Goal: Task Accomplishment & Management: Manage account settings

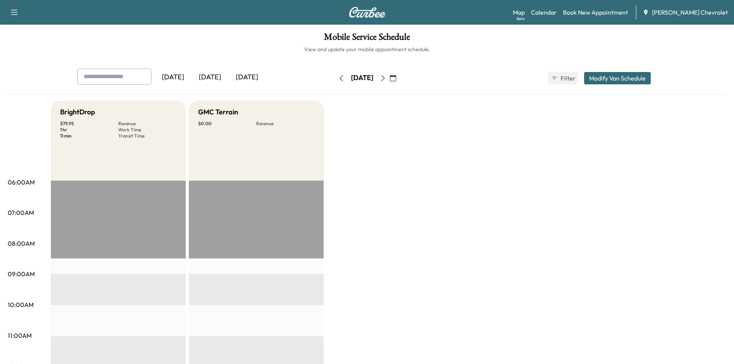
click at [216, 76] on div "[DATE]" at bounding box center [209, 78] width 37 height 18
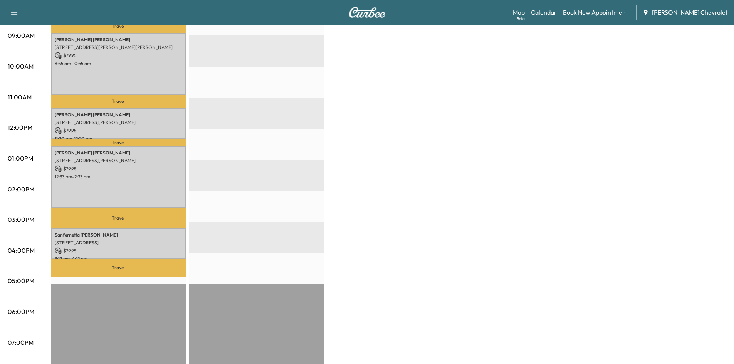
scroll to position [308, 0]
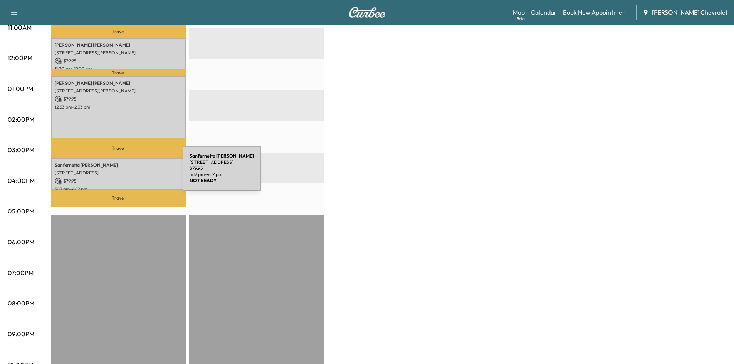
click at [122, 170] on p "[STREET_ADDRESS]" at bounding box center [118, 173] width 127 height 6
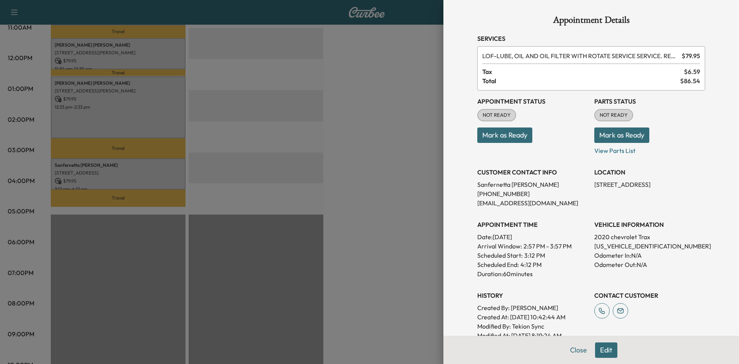
click at [613, 136] on button "Mark as Ready" at bounding box center [622, 134] width 55 height 15
click at [362, 131] on div at bounding box center [369, 182] width 739 height 364
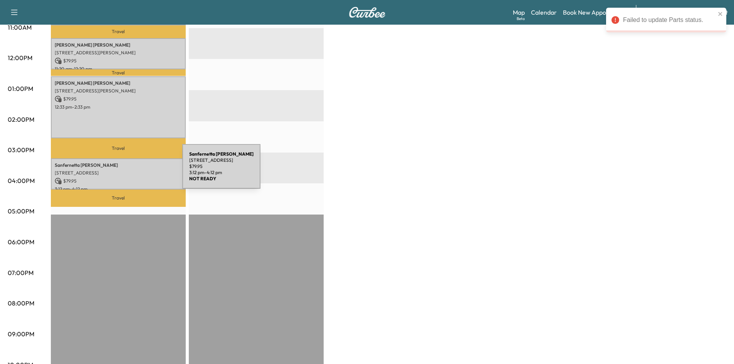
click at [124, 171] on p "[STREET_ADDRESS]" at bounding box center [118, 173] width 127 height 6
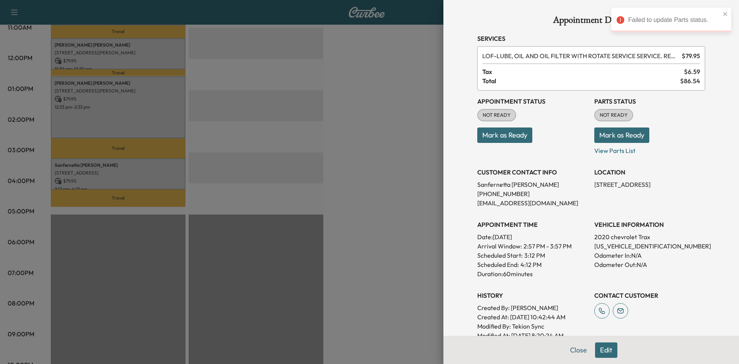
click at [599, 137] on button "Mark as Ready" at bounding box center [622, 134] width 55 height 15
click at [621, 137] on button "Mark as Ready" at bounding box center [622, 134] width 55 height 15
click at [617, 134] on button "Mark as Ready" at bounding box center [622, 134] width 55 height 15
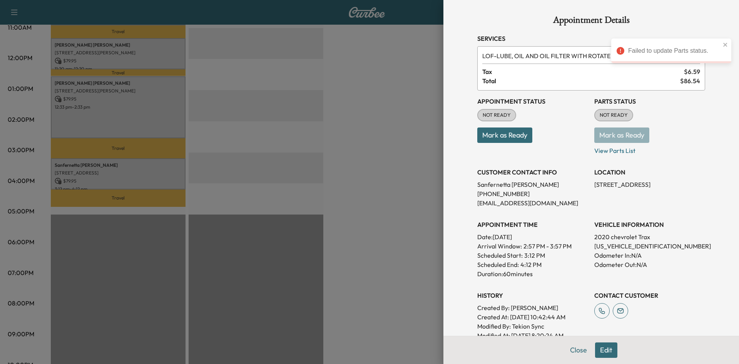
click at [384, 115] on div at bounding box center [369, 182] width 739 height 364
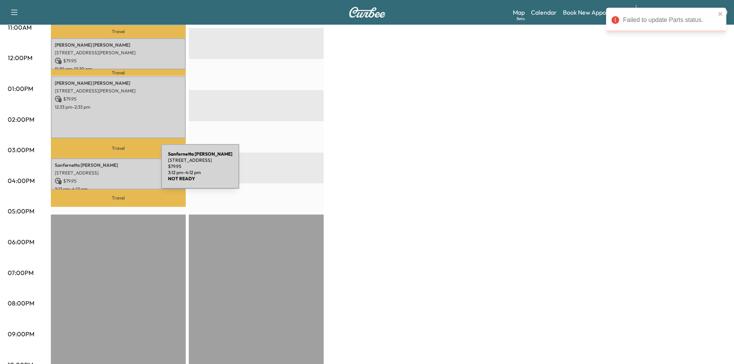
click at [103, 170] on p "[STREET_ADDRESS]" at bounding box center [118, 173] width 127 height 6
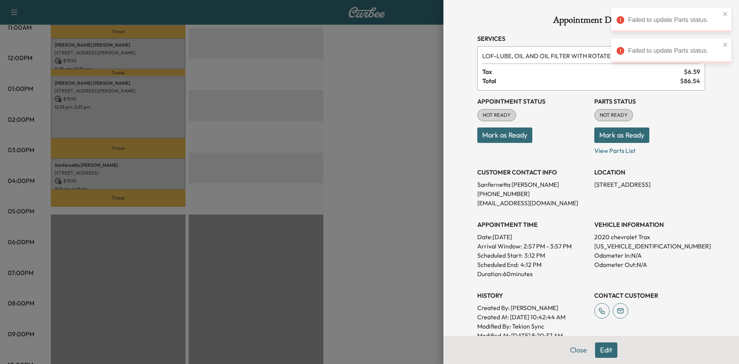
click at [369, 147] on div at bounding box center [369, 182] width 739 height 364
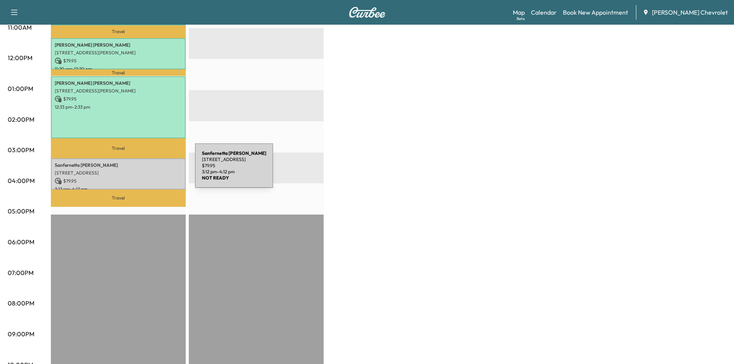
click at [133, 162] on p "Sanfernetta [PERSON_NAME]" at bounding box center [118, 165] width 127 height 6
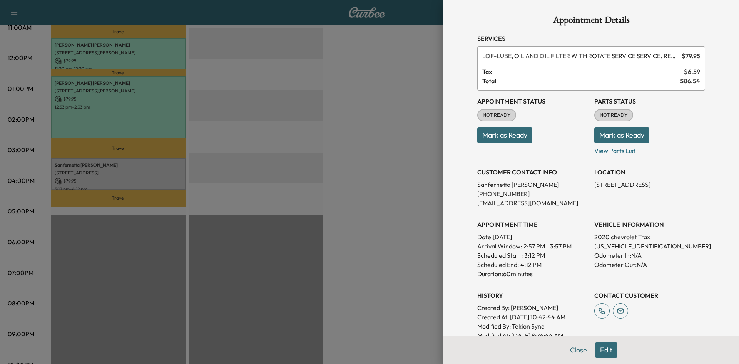
click at [612, 132] on button "Mark as Ready" at bounding box center [622, 134] width 55 height 15
click at [410, 111] on div at bounding box center [369, 182] width 739 height 364
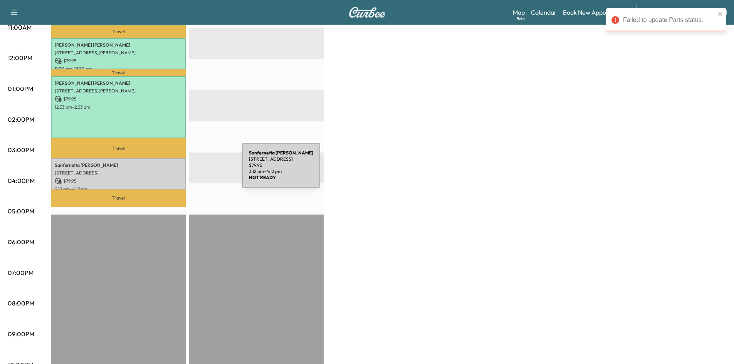
click at [176, 171] on p "[STREET_ADDRESS]" at bounding box center [118, 173] width 127 height 6
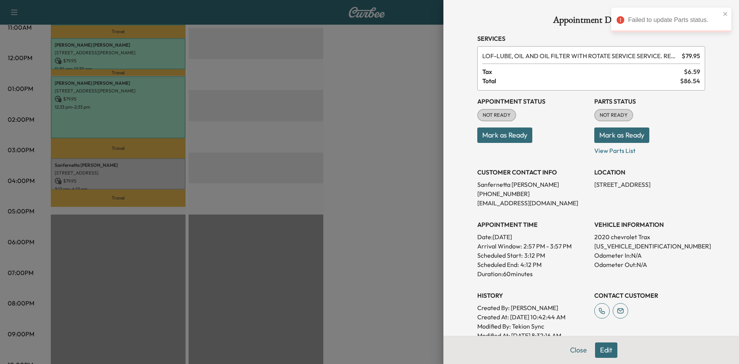
click at [617, 135] on button "Mark as Ready" at bounding box center [622, 134] width 55 height 15
drag, startPoint x: 243, startPoint y: 160, endPoint x: 234, endPoint y: 162, distance: 8.2
click at [243, 161] on div at bounding box center [369, 182] width 739 height 364
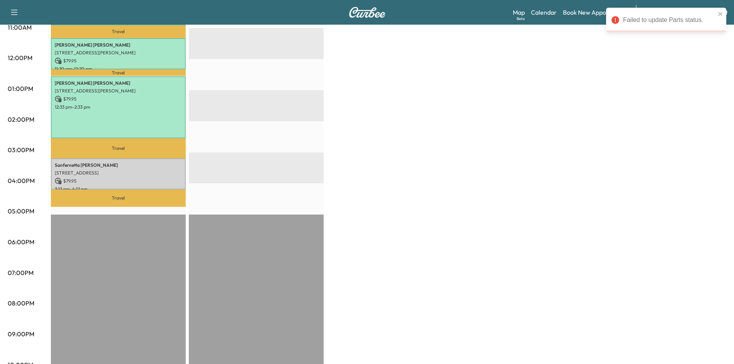
click at [146, 178] on p "$ 79.95" at bounding box center [118, 181] width 127 height 7
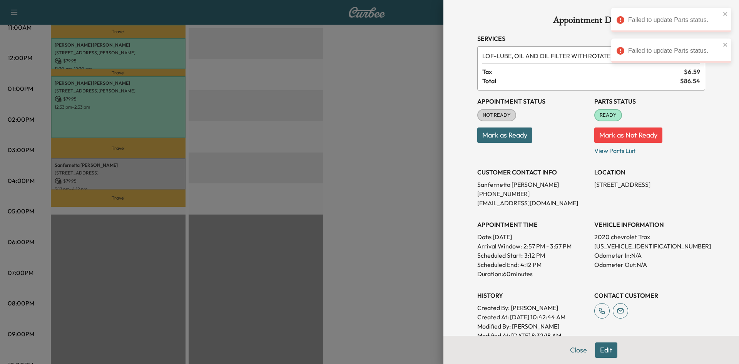
click at [407, 149] on div at bounding box center [369, 182] width 739 height 364
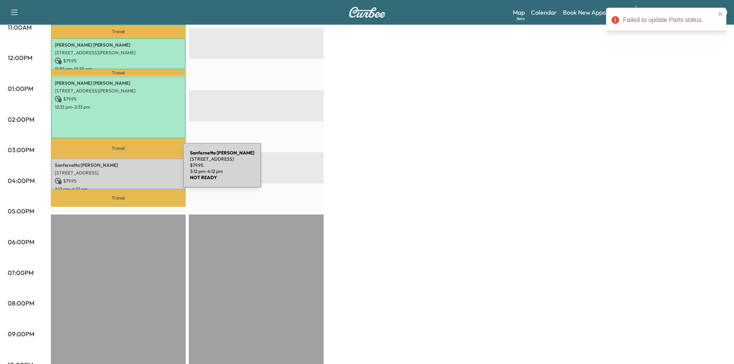
click at [129, 170] on p "[STREET_ADDRESS]" at bounding box center [118, 173] width 127 height 6
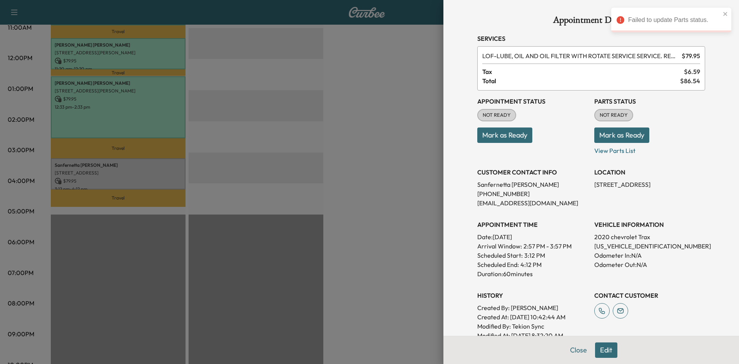
drag, startPoint x: 622, startPoint y: 137, endPoint x: 541, endPoint y: 153, distance: 82.5
click at [621, 136] on button "Mark as Ready" at bounding box center [622, 134] width 55 height 15
click at [253, 136] on div at bounding box center [369, 182] width 739 height 364
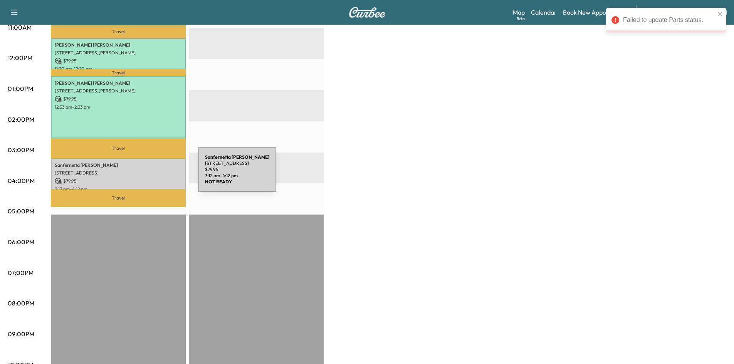
click at [140, 178] on p "$ 79.95" at bounding box center [118, 181] width 127 height 7
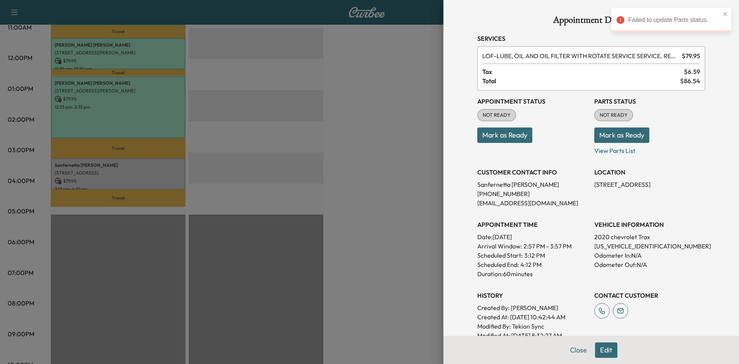
click at [278, 157] on div at bounding box center [369, 182] width 739 height 364
